Goal: Task Accomplishment & Management: Complete application form

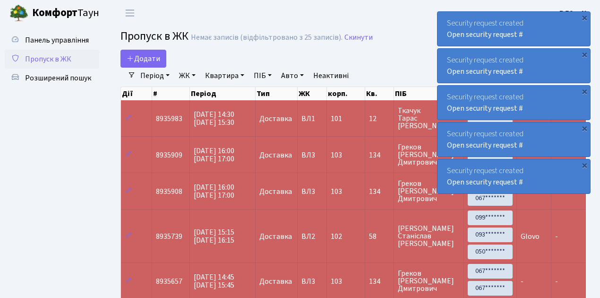
select select "25"
click at [48, 58] on span "Пропуск в ЖК" at bounding box center [48, 59] width 46 height 10
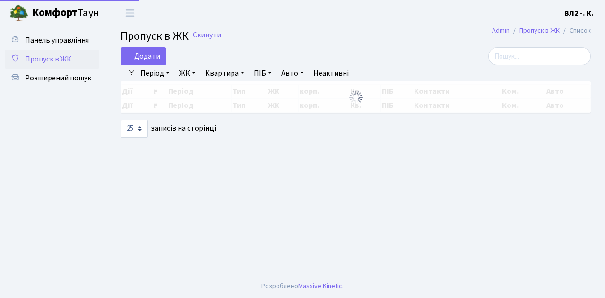
select select "25"
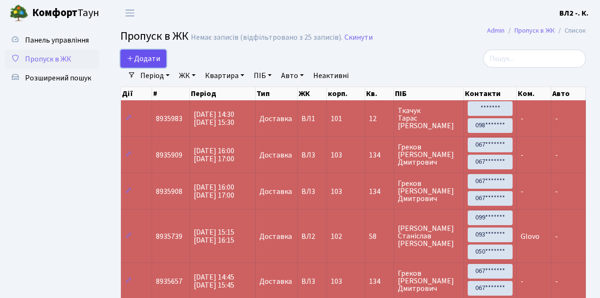
click at [156, 61] on span "Додати" at bounding box center [144, 58] width 34 height 10
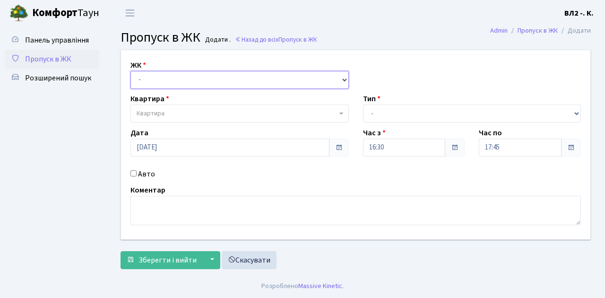
click at [161, 76] on select "- ВЛ1, Ужгородський пров., 4/1 ВЛ2, Голосіївський просп., 76 ВЛ3, пр.Голосіївсь…" at bounding box center [239, 80] width 218 height 18
select select "317"
click at [130, 71] on select "- [STREET_ADDRESS][PERSON_NAME]" at bounding box center [239, 80] width 218 height 18
select select
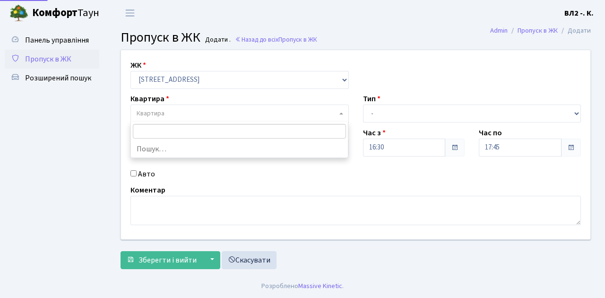
click at [188, 113] on span "Квартира" at bounding box center [237, 113] width 200 height 9
click at [178, 131] on input "search" at bounding box center [240, 131] width 214 height 15
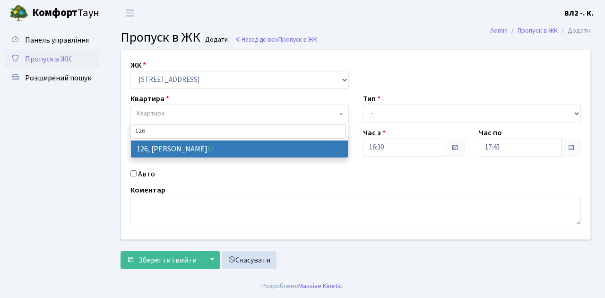
type input "126"
select select "38314"
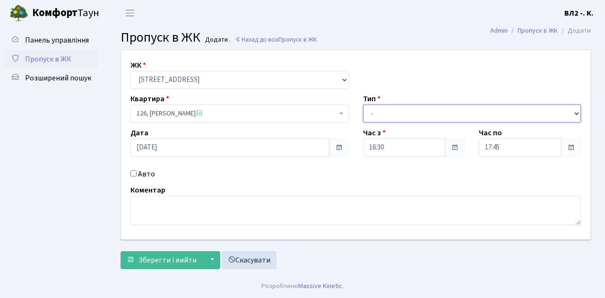
click at [412, 115] on select "- Доставка Таксі Гості Сервіс" at bounding box center [472, 113] width 218 height 18
select select "1"
click at [363, 104] on select "- Доставка Таксі Гості Сервіс" at bounding box center [472, 113] width 218 height 18
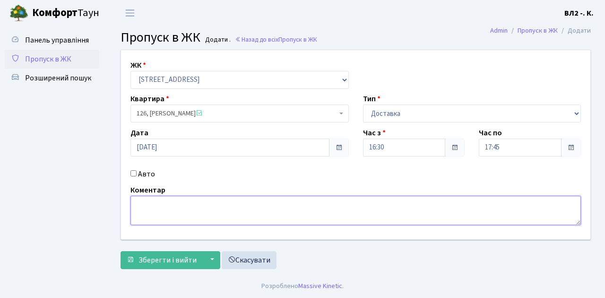
click at [173, 205] on textarea at bounding box center [355, 210] width 450 height 29
type textarea "Domino's"
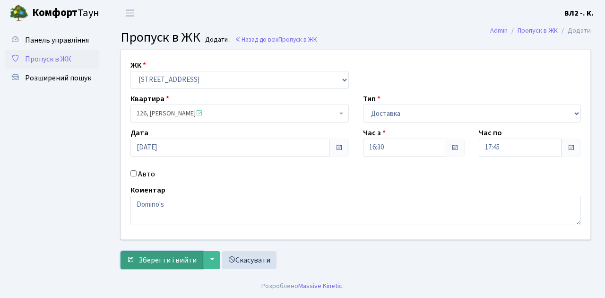
click at [175, 260] on span "Зберегти і вийти" at bounding box center [168, 260] width 58 height 10
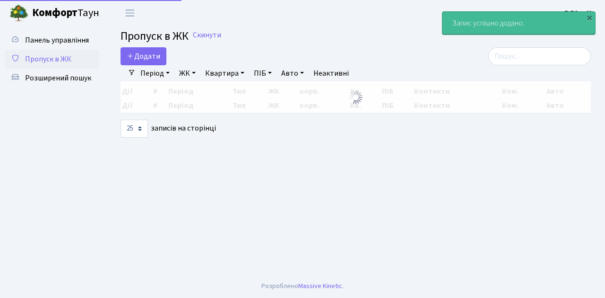
select select "25"
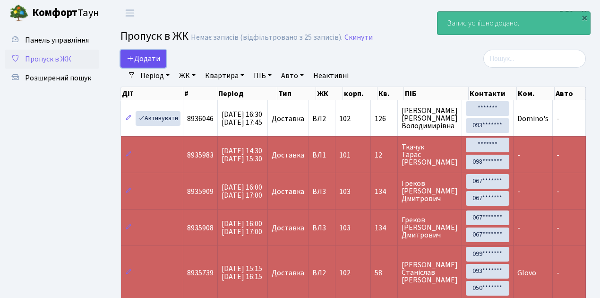
click at [147, 56] on span "Додати" at bounding box center [144, 58] width 34 height 10
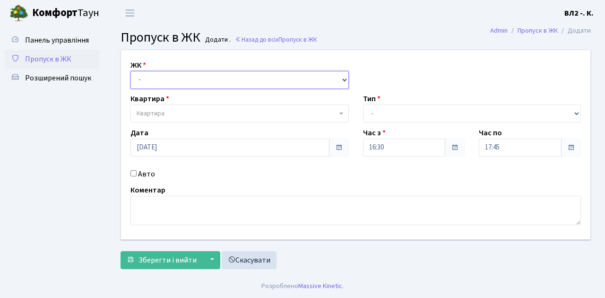
click at [163, 80] on select "- [STREET_ADDRESS][PERSON_NAME]" at bounding box center [239, 80] width 218 height 18
select select "317"
click at [130, 71] on select "- [STREET_ADDRESS][PERSON_NAME]" at bounding box center [239, 80] width 218 height 18
select select
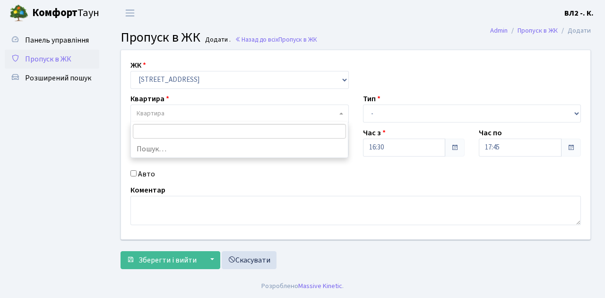
click at [182, 113] on span "Квартира" at bounding box center [237, 113] width 200 height 9
click at [33, 57] on span "Пропуск в ЖК" at bounding box center [48, 59] width 46 height 10
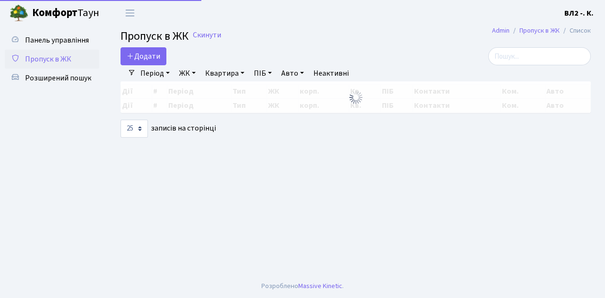
select select "25"
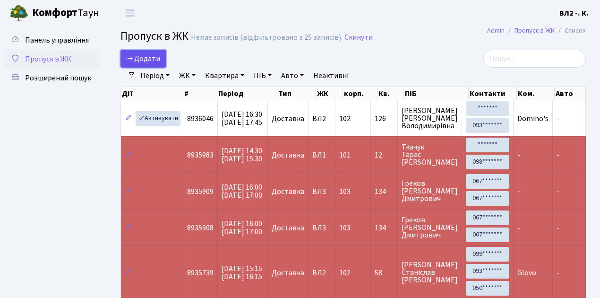
click at [150, 58] on span "Додати" at bounding box center [144, 58] width 34 height 10
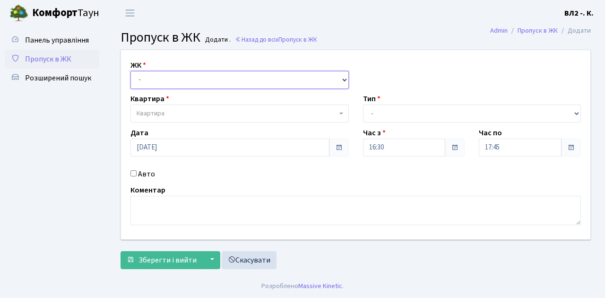
click at [155, 78] on select "- [STREET_ADDRESS][PERSON_NAME]" at bounding box center [239, 80] width 218 height 18
select select "317"
click at [130, 71] on select "- ВЛ1, Ужгородський пров., 4/1 ВЛ2, Голосіївський просп., 76 ВЛ3, пр.Голосіївсь…" at bounding box center [239, 80] width 218 height 18
select select
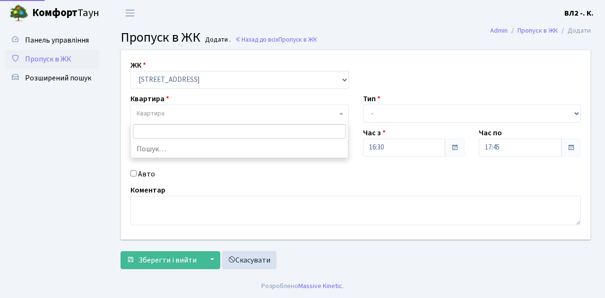
click at [179, 112] on span "Квартира" at bounding box center [237, 113] width 200 height 9
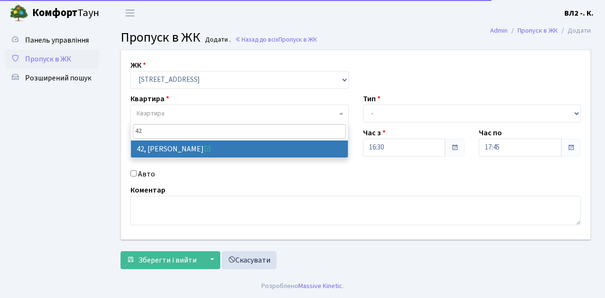
type input "42"
select select "38065"
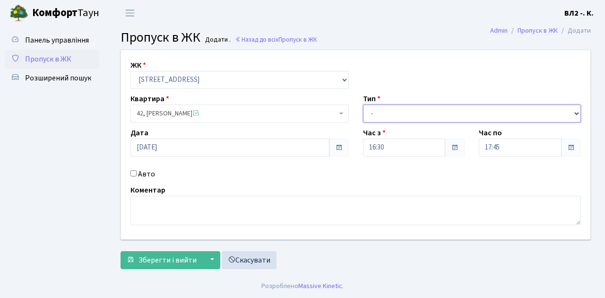
click at [387, 111] on select "- Доставка Таксі Гості Сервіс" at bounding box center [472, 113] width 218 height 18
select select "1"
click at [363, 104] on select "- Доставка Таксі Гості Сервіс" at bounding box center [472, 113] width 218 height 18
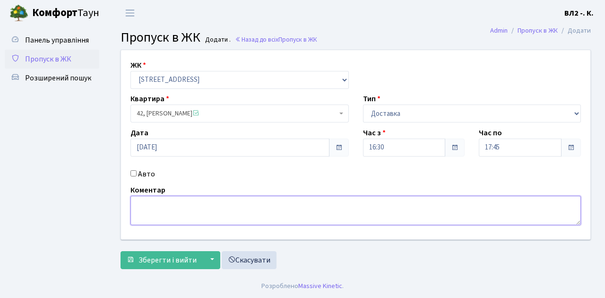
click at [151, 213] on textarea at bounding box center [355, 210] width 450 height 29
type textarea "Domino's"
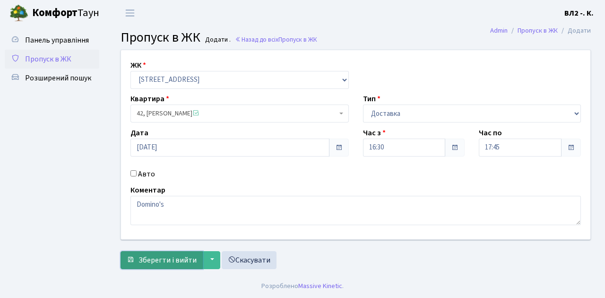
click at [165, 257] on span "Зберегти і вийти" at bounding box center [168, 260] width 58 height 10
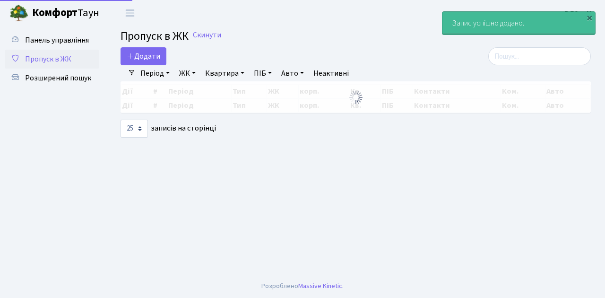
select select "25"
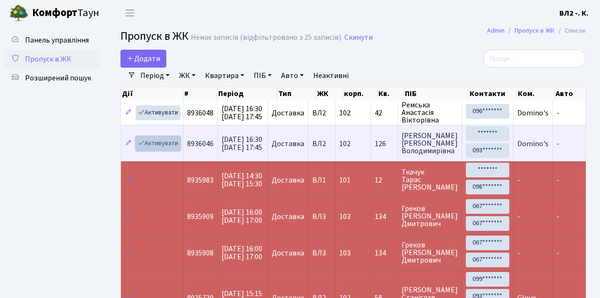
click at [157, 141] on link "Активувати" at bounding box center [158, 143] width 45 height 15
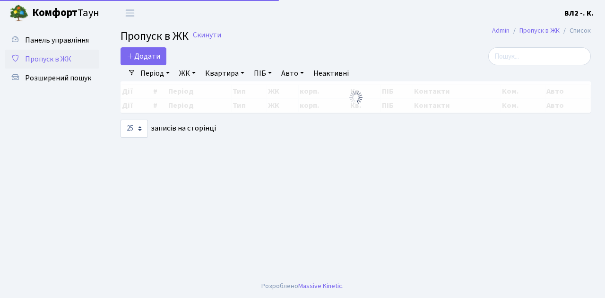
select select "25"
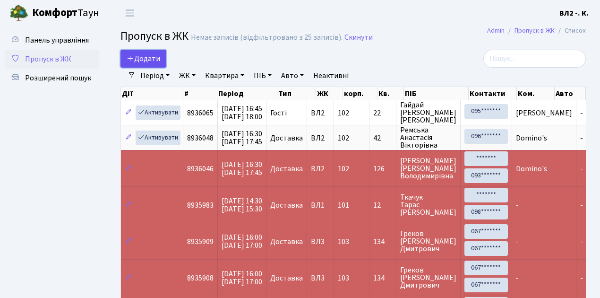
click at [147, 58] on span "Додати" at bounding box center [144, 58] width 34 height 10
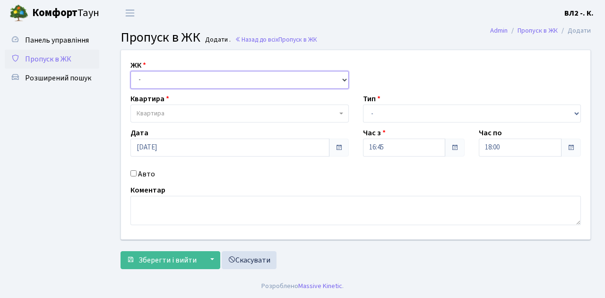
click at [177, 82] on select "- [STREET_ADDRESS][PERSON_NAME]" at bounding box center [239, 80] width 218 height 18
select select "317"
click at [130, 71] on select "- ВЛ1, Ужгородський пров., 4/1 ВЛ2, Голосіївський просп., 76 ВЛ3, пр.Голосіївсь…" at bounding box center [239, 80] width 218 height 18
select select
click at [187, 114] on span "Квартира" at bounding box center [237, 113] width 200 height 9
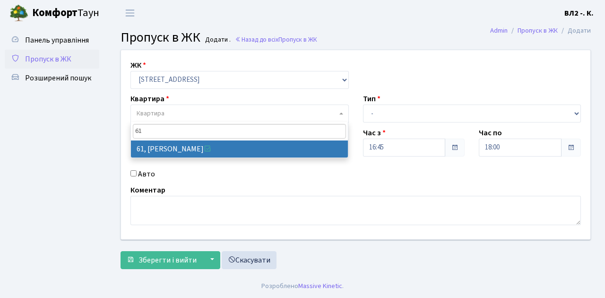
type input "61"
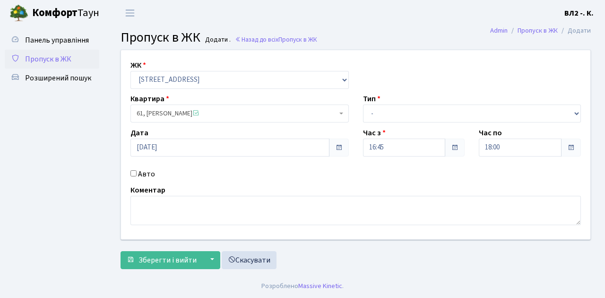
select select "38122"
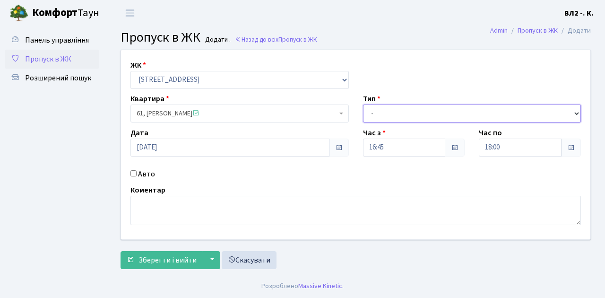
click at [383, 116] on select "- Доставка Таксі Гості Сервіс" at bounding box center [472, 113] width 218 height 18
select select "1"
click at [363, 104] on select "- Доставка Таксі Гості Сервіс" at bounding box center [472, 113] width 218 height 18
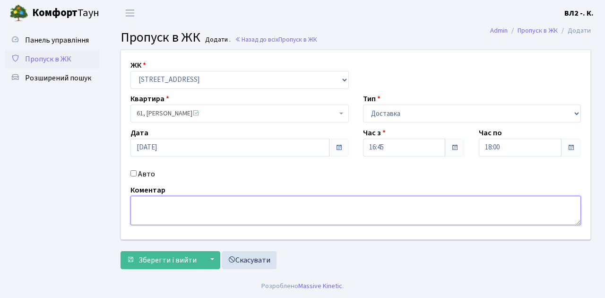
click at [154, 211] on textarea at bounding box center [355, 210] width 450 height 29
type textarea "Glovo"
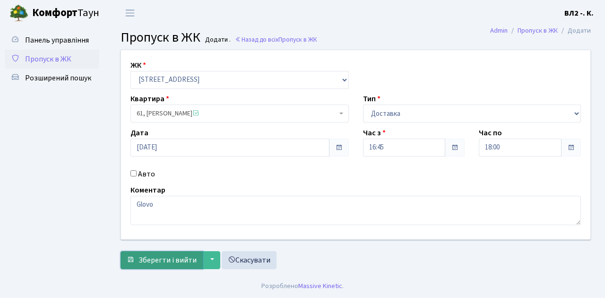
click at [174, 262] on span "Зберегти і вийти" at bounding box center [168, 260] width 58 height 10
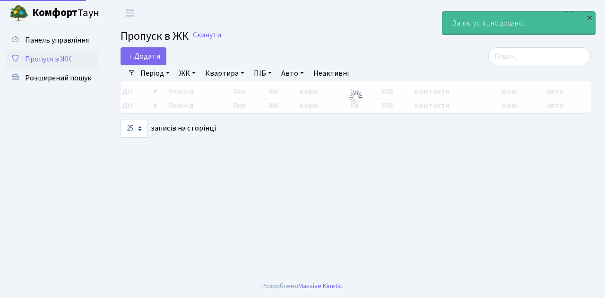
select select "25"
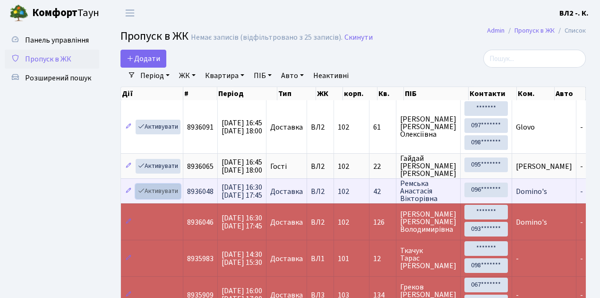
click at [166, 189] on link "Активувати" at bounding box center [158, 191] width 45 height 15
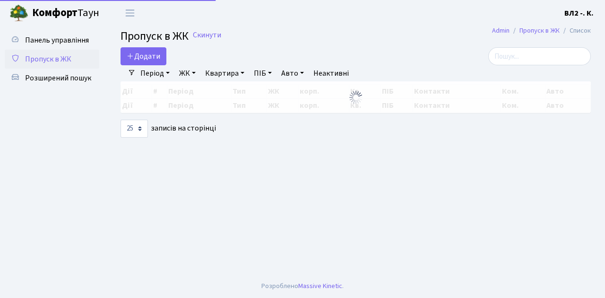
select select "25"
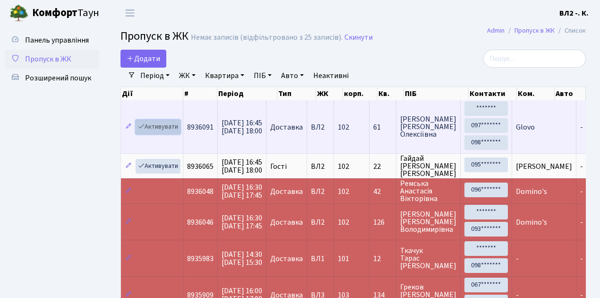
click at [163, 125] on link "Активувати" at bounding box center [158, 127] width 45 height 15
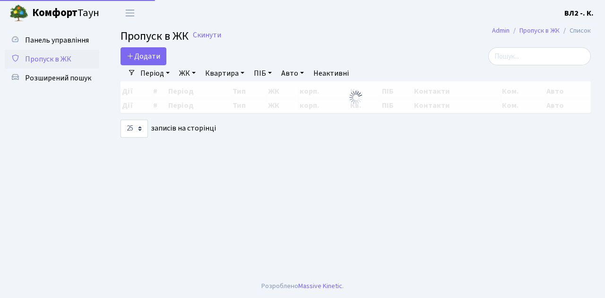
select select "25"
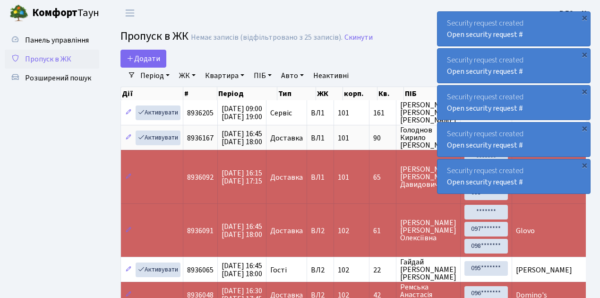
click at [40, 57] on span "Пропуск в ЖК" at bounding box center [48, 59] width 46 height 10
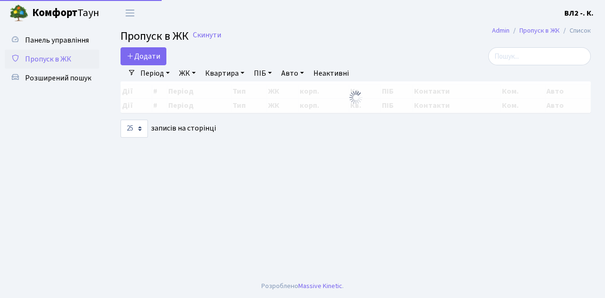
select select "25"
